Goal: Task Accomplishment & Management: Use online tool/utility

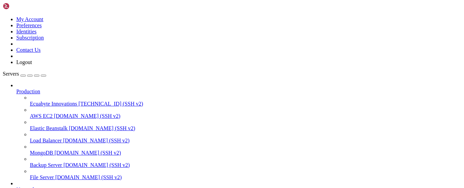
scroll to position [147, 0]
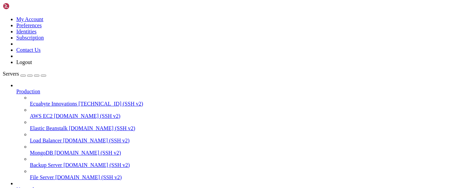
drag, startPoint x: 5, startPoint y: 405, endPoint x: 13, endPoint y: 463, distance: 58.3
copy div "server { root /var/www/html; server_name [DOMAIN_NAME]; location / { proxy_pass…"
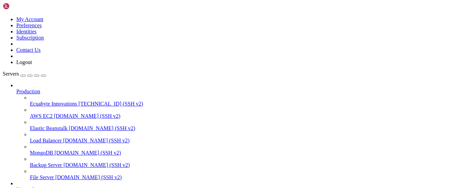
drag, startPoint x: 82, startPoint y: 455, endPoint x: 78, endPoint y: 452, distance: 4.4
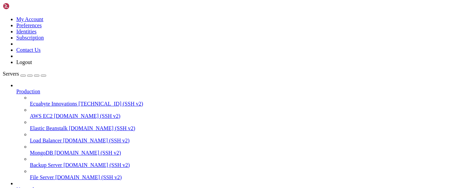
scroll to position [0, 0]
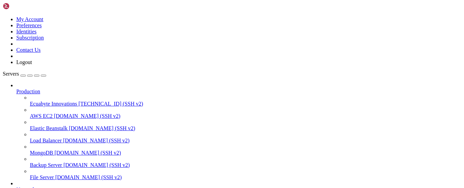
scroll to position [10987, 0]
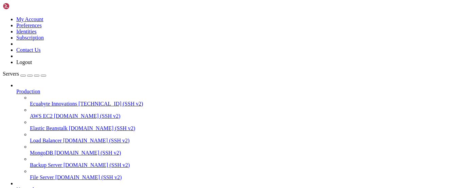
drag, startPoint x: 127, startPoint y: 411, endPoint x: 115, endPoint y: 416, distance: 13.7
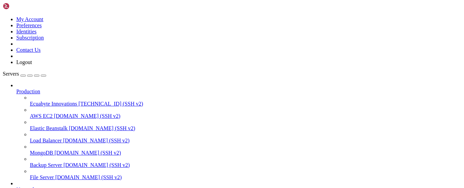
drag, startPoint x: 186, startPoint y: 521, endPoint x: 36, endPoint y: 394, distance: 196.3
drag, startPoint x: 22, startPoint y: 406, endPoint x: 108, endPoint y: 523, distance: 144.9
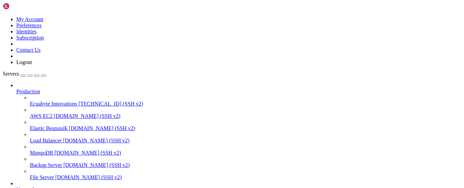
scroll to position [0, 0]
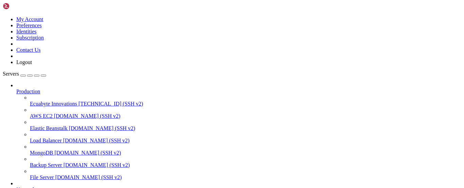
drag, startPoint x: 4, startPoint y: 426, endPoint x: 14, endPoint y: 454, distance: 30.2
drag, startPoint x: 7, startPoint y: 426, endPoint x: 8, endPoint y: 431, distance: 5.3
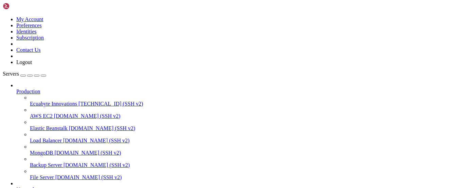
drag, startPoint x: 6, startPoint y: 427, endPoint x: 11, endPoint y: 474, distance: 47.6
copy div "server { root /var/www/html; server_name rapidsecure.duckdns.org; location / { …"
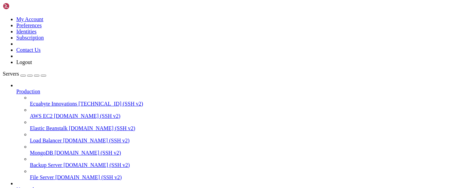
scroll to position [0, 0]
drag, startPoint x: 83, startPoint y: 433, endPoint x: 73, endPoint y: 431, distance: 10.6
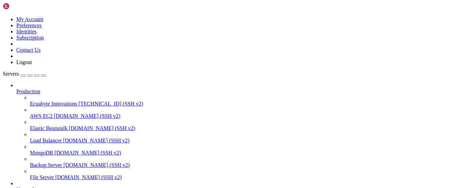
drag, startPoint x: 73, startPoint y: 432, endPoint x: 5, endPoint y: 414, distance: 70.7
copy div "1: rapidsecure.duckdns.org 2: rapidsecure-backend.duckdns.org 3: zabbix-ecubyte…"
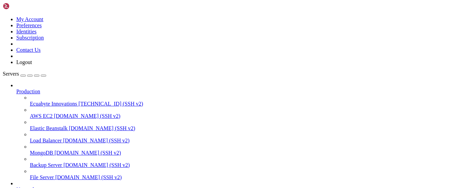
scroll to position [5, 0]
